Goal: Task Accomplishment & Management: Manage account settings

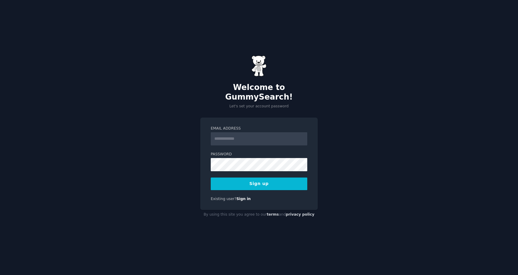
click at [235, 132] on input "Email Address" at bounding box center [259, 138] width 97 height 13
type input "**********"
click at [272, 179] on button "Sign up" at bounding box center [259, 183] width 97 height 13
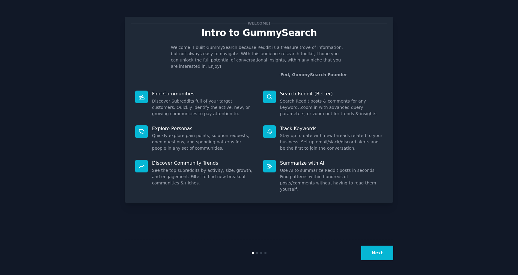
click at [374, 254] on button "Next" at bounding box center [377, 252] width 32 height 15
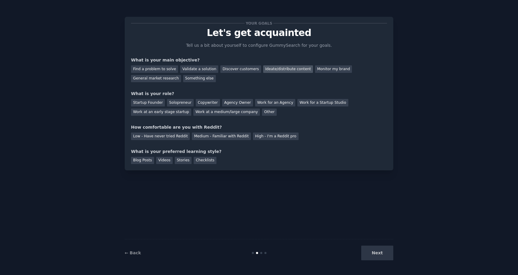
click at [272, 70] on div "Ideate/distribute content" at bounding box center [288, 68] width 50 height 7
click at [323, 68] on div "Monitor my brand" at bounding box center [333, 68] width 37 height 7
click at [273, 67] on div "Ideate/distribute content" at bounding box center [288, 68] width 50 height 7
click at [145, 100] on div "Startup Founder" at bounding box center [148, 102] width 34 height 7
click at [187, 102] on div "Solopreneur" at bounding box center [180, 102] width 26 height 7
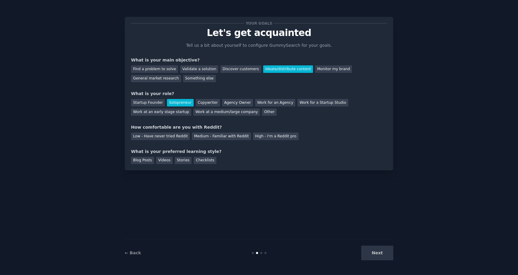
click at [213, 144] on div "Your goals Let's get acquainted Tell us a bit about yourself to configure Gummy…" at bounding box center [259, 93] width 256 height 141
click at [226, 136] on div "Medium - Familiar with Reddit" at bounding box center [221, 135] width 59 height 7
click at [144, 160] on div "Blog Posts" at bounding box center [142, 160] width 23 height 7
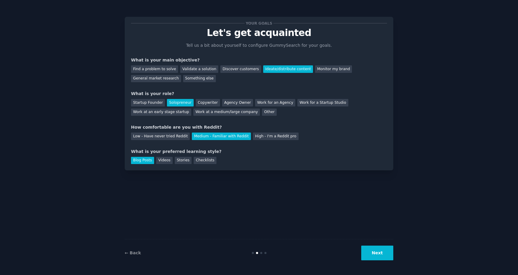
click at [380, 259] on button "Next" at bounding box center [377, 252] width 32 height 15
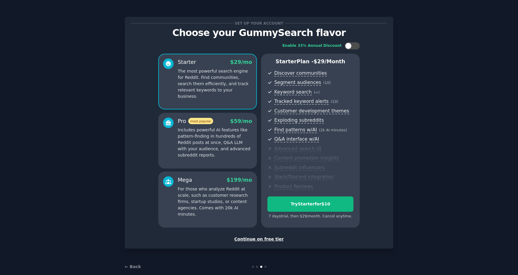
click at [196, 204] on p "For those who analyze Reddit at scale, such as customer research firms, startup…" at bounding box center [215, 201] width 74 height 31
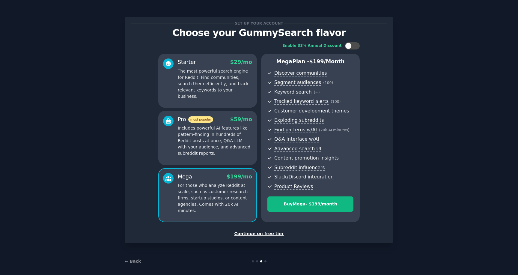
click at [210, 158] on div "Pro most popular $ 59 /mo Includes powerful AI features like pattern-finding in…" at bounding box center [207, 138] width 99 height 54
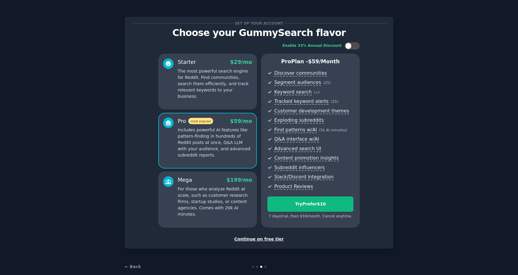
click at [221, 84] on p "The most powerful search engine for Reddit. Find communities, search them effic…" at bounding box center [215, 83] width 74 height 31
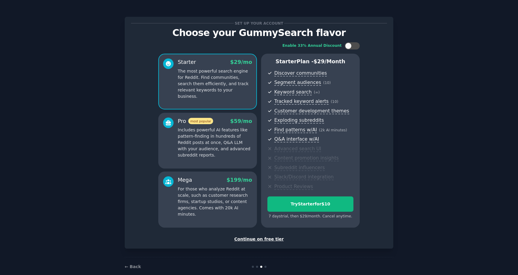
click at [208, 205] on p "For those who analyze Reddit at scale, such as customer research firms, startup…" at bounding box center [215, 201] width 74 height 31
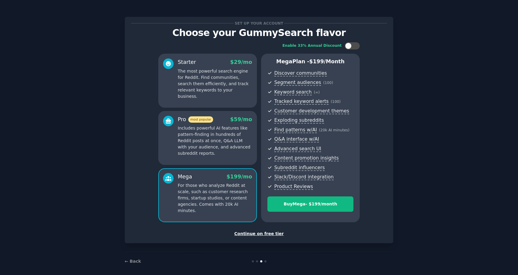
click at [263, 234] on div "Continue on free tier" at bounding box center [259, 233] width 256 height 6
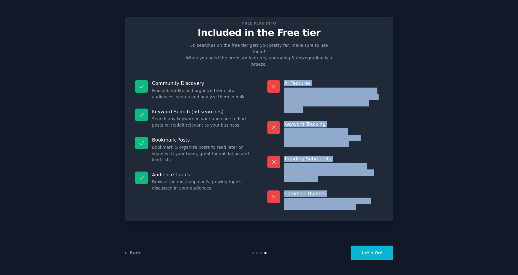
drag, startPoint x: 280, startPoint y: 82, endPoint x: 355, endPoint y: 194, distance: 135.6
click at [355, 192] on div "Free plan info Included in the Free tier 50 searches on the free tier gets you …" at bounding box center [259, 137] width 269 height 258
click at [358, 192] on div "Free plan info Included in the Free tier 50 searches on the free tier gets you …" at bounding box center [259, 137] width 269 height 258
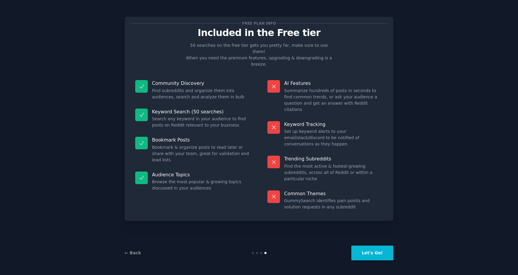
click at [364, 254] on button "Let's Go!" at bounding box center [372, 252] width 42 height 15
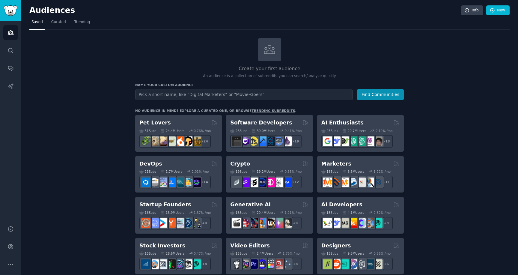
click at [467, 17] on div "Audiences Info New" at bounding box center [269, 11] width 480 height 12
click at [468, 15] on link "Info" at bounding box center [472, 10] width 22 height 10
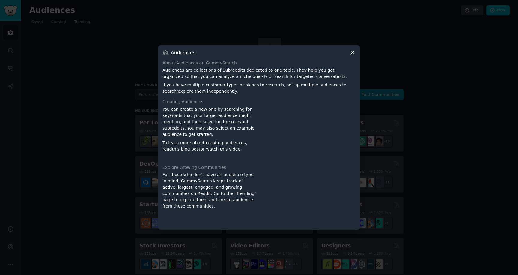
click at [355, 52] on icon at bounding box center [352, 52] width 6 height 6
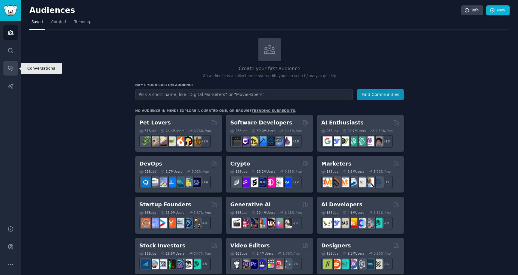
click at [9, 63] on link "Conversations" at bounding box center [10, 68] width 15 height 15
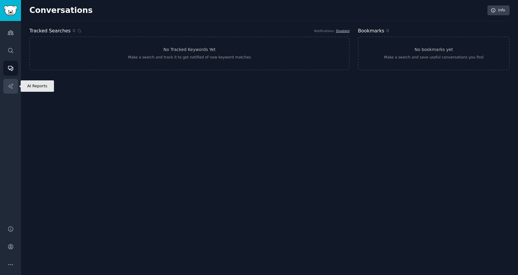
click at [5, 91] on link "AI Reports" at bounding box center [10, 86] width 15 height 15
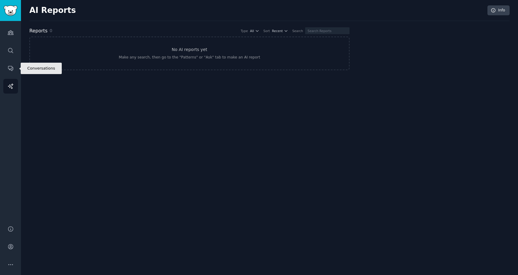
click at [16, 60] on div "Audiences Search Conversations AI Reports" at bounding box center [10, 119] width 21 height 197
click at [16, 64] on link "Conversations" at bounding box center [10, 68] width 15 height 15
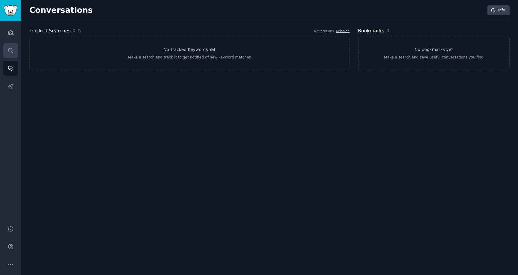
click at [14, 51] on link "Search" at bounding box center [10, 50] width 15 height 15
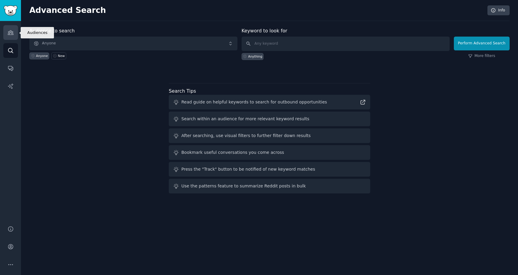
click at [14, 30] on link "Audiences" at bounding box center [10, 32] width 15 height 15
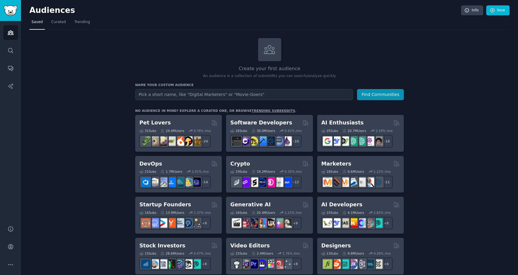
click at [14, 221] on div "Help Account More" at bounding box center [10, 246] width 21 height 57
click at [14, 230] on link "Help" at bounding box center [10, 229] width 15 height 15
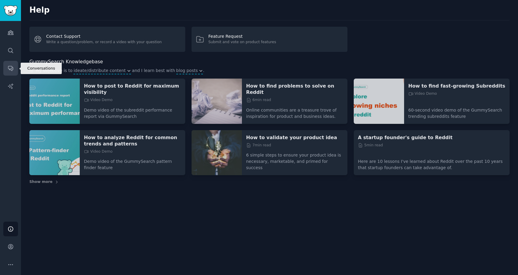
click at [9, 67] on icon "Sidebar" at bounding box center [10, 68] width 6 height 6
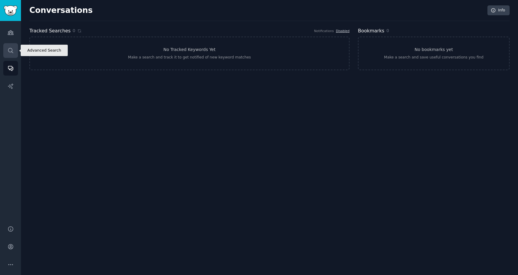
click at [12, 55] on link "Search" at bounding box center [10, 50] width 15 height 15
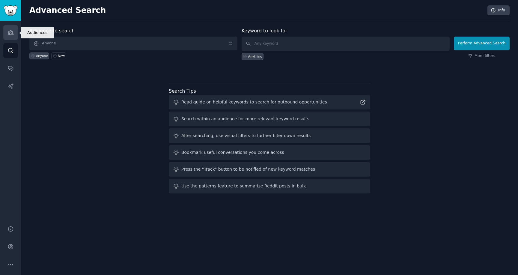
click at [14, 40] on link "Audiences" at bounding box center [10, 32] width 15 height 15
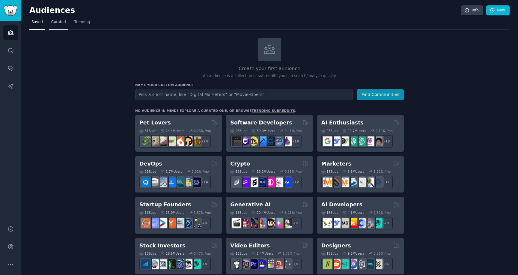
click at [62, 25] on link "Curated" at bounding box center [58, 23] width 19 height 12
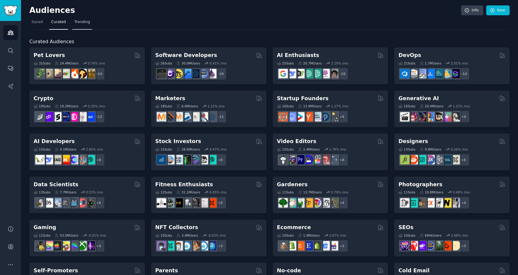
click at [77, 21] on span "Trending" at bounding box center [82, 21] width 16 height 5
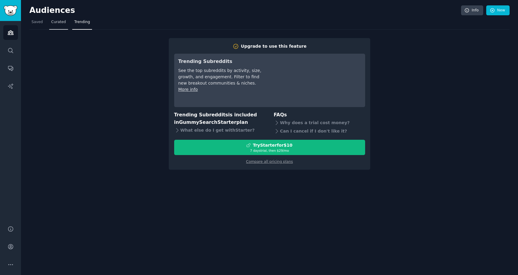
click at [61, 24] on span "Curated" at bounding box center [58, 21] width 15 height 5
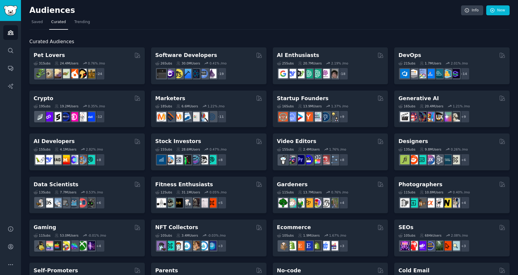
click at [27, 23] on div "Audiences Info New Saved Curated Trending Curated Audiences Pet Lovers 31 Sub s…" at bounding box center [269, 240] width 497 height 480
click at [36, 22] on span "Saved" at bounding box center [36, 21] width 11 height 5
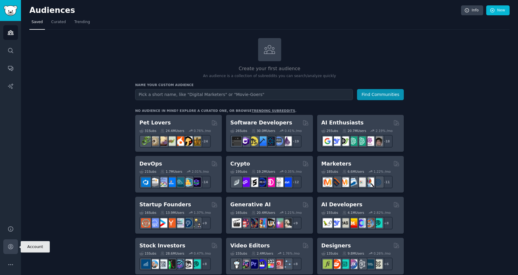
click at [9, 249] on icon "Sidebar" at bounding box center [10, 246] width 6 height 6
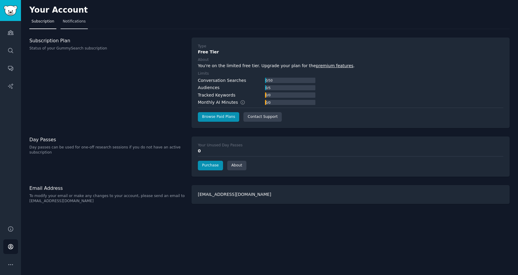
click at [77, 22] on span "Notifications" at bounding box center [74, 21] width 23 height 5
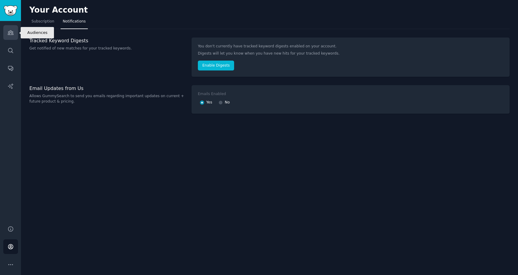
click at [5, 32] on link "Audiences" at bounding box center [10, 32] width 15 height 15
